Goal: Transaction & Acquisition: Book appointment/travel/reservation

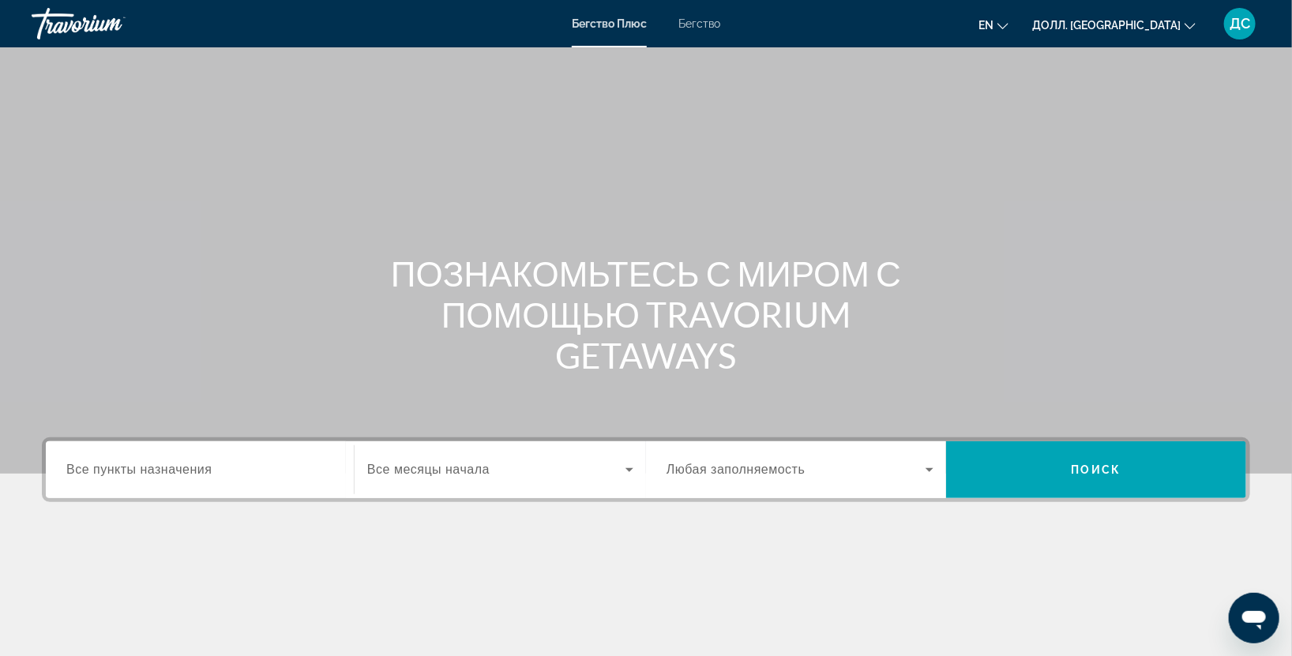
click at [714, 17] on ya-tr-span "Бегство" at bounding box center [700, 23] width 42 height 13
click at [138, 477] on input "Пункт назначения Все пункты назначения" at bounding box center [199, 470] width 267 height 19
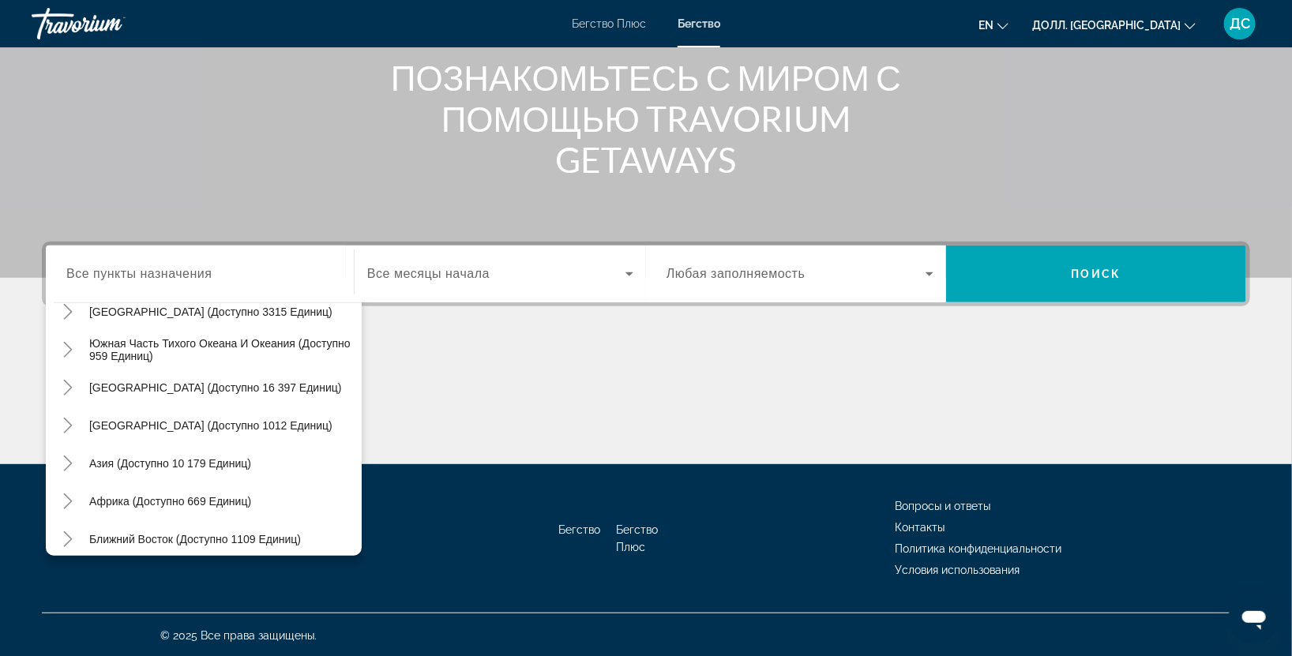
scroll to position [255, 0]
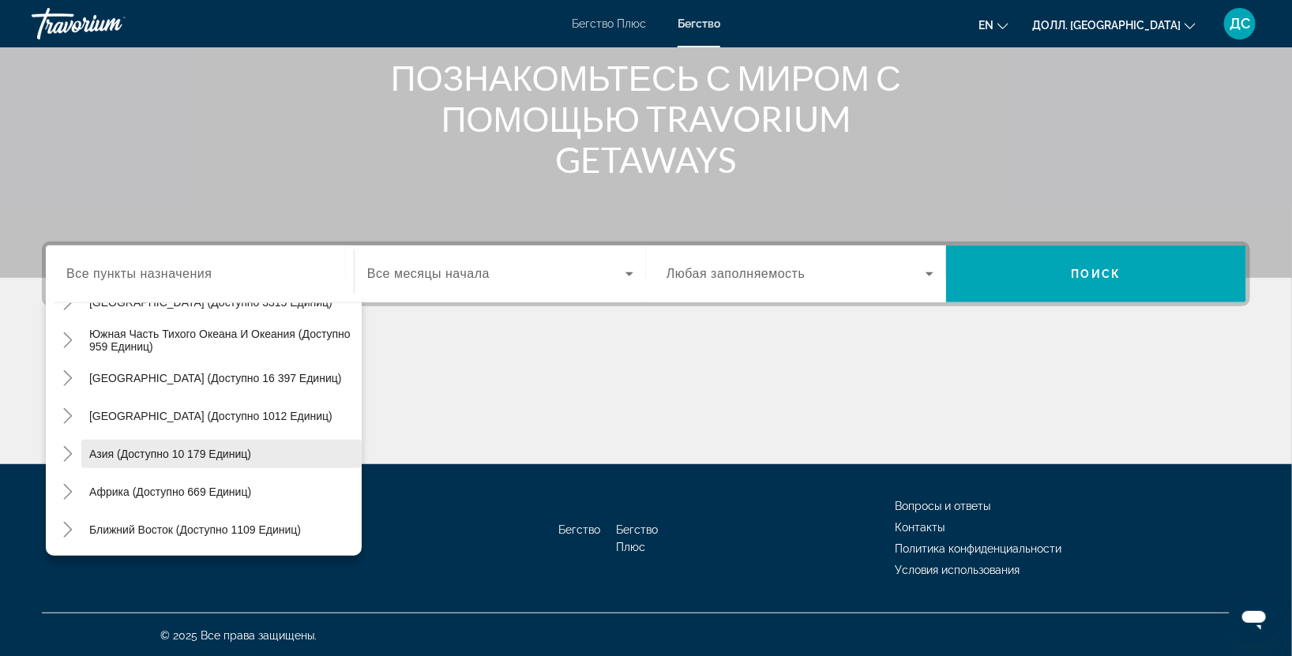
click at [99, 456] on ya-tr-span "Азия (доступно 10 179 единиц)" at bounding box center [170, 454] width 162 height 13
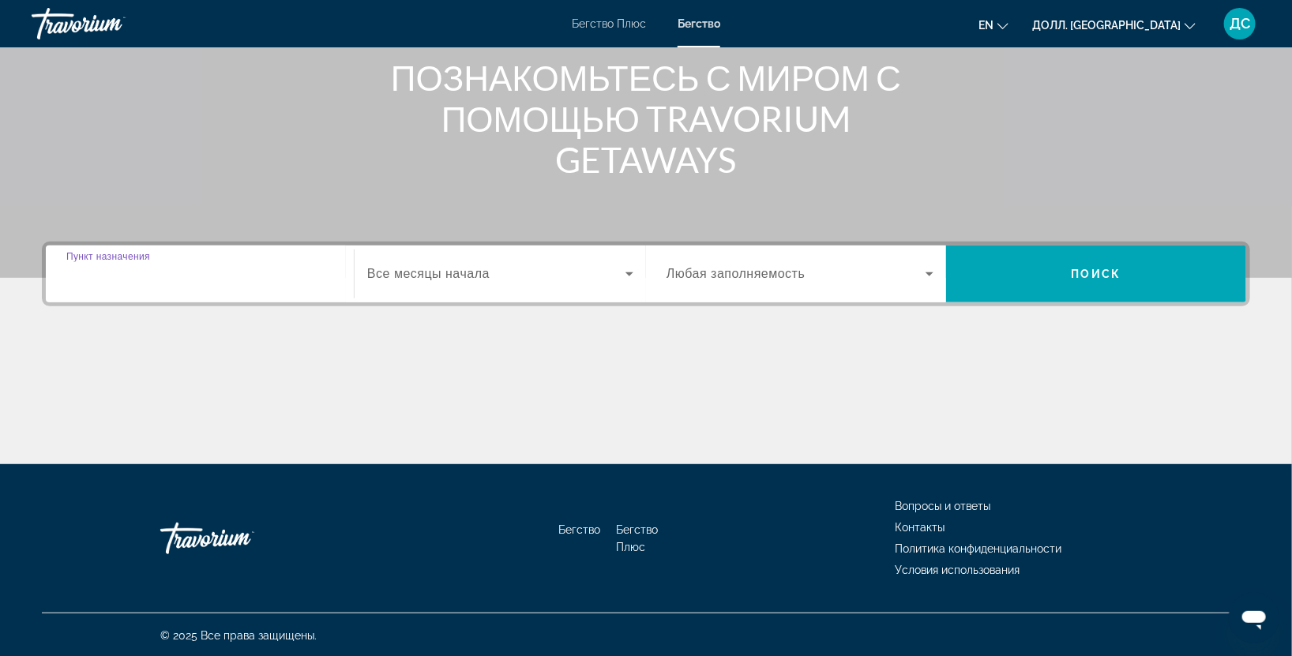
type input "**********"
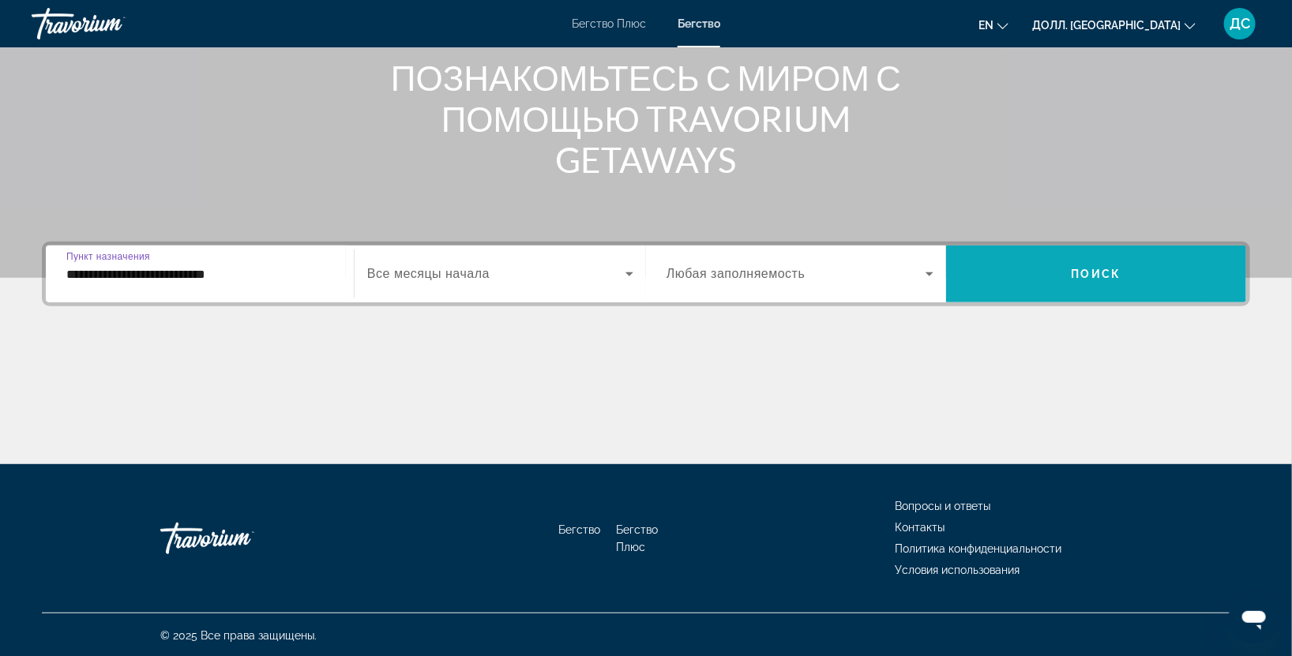
click at [1069, 275] on span "Виджет поиска" at bounding box center [1096, 274] width 300 height 38
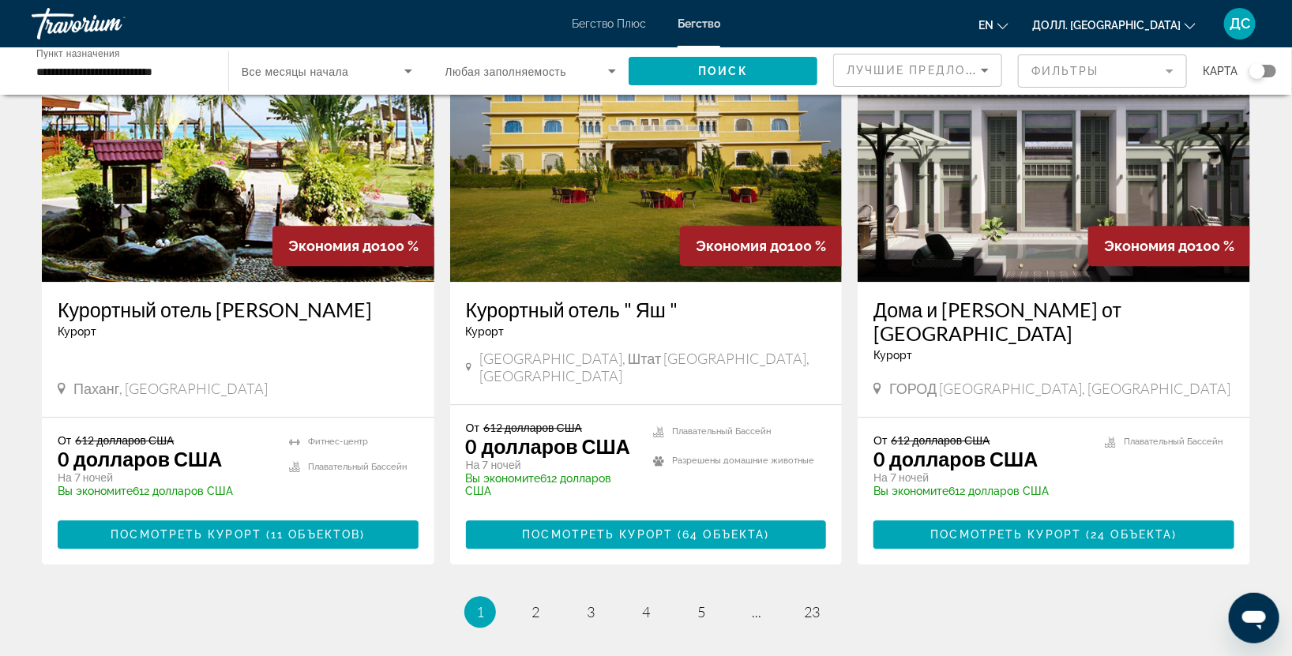
scroll to position [1870, 0]
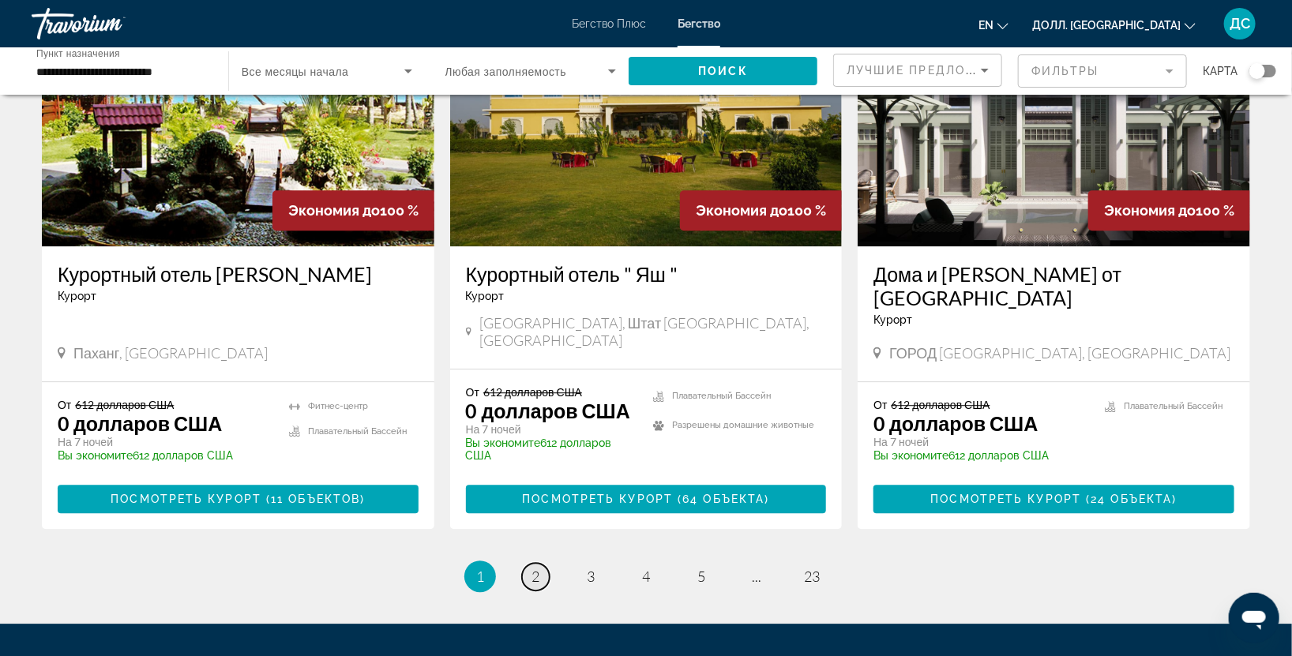
click at [546, 563] on link "страница 2" at bounding box center [536, 577] width 28 height 28
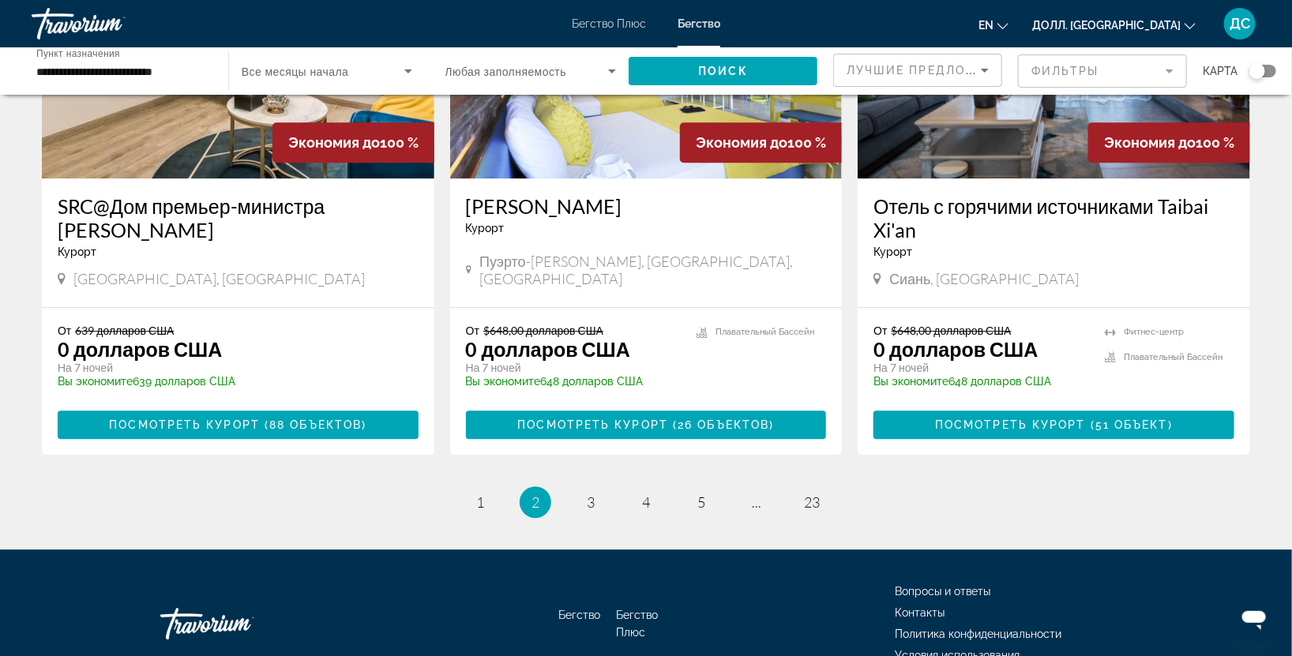
scroll to position [1982, 0]
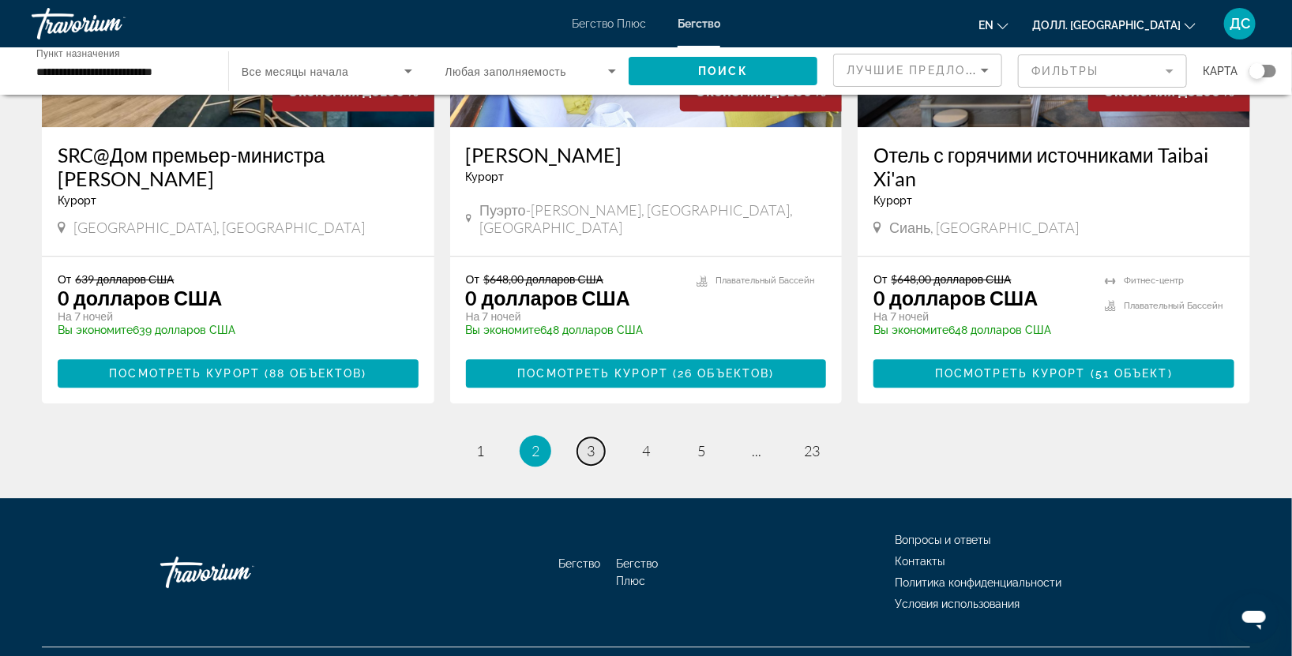
click at [589, 442] on ya-tr-span "3" at bounding box center [591, 450] width 8 height 17
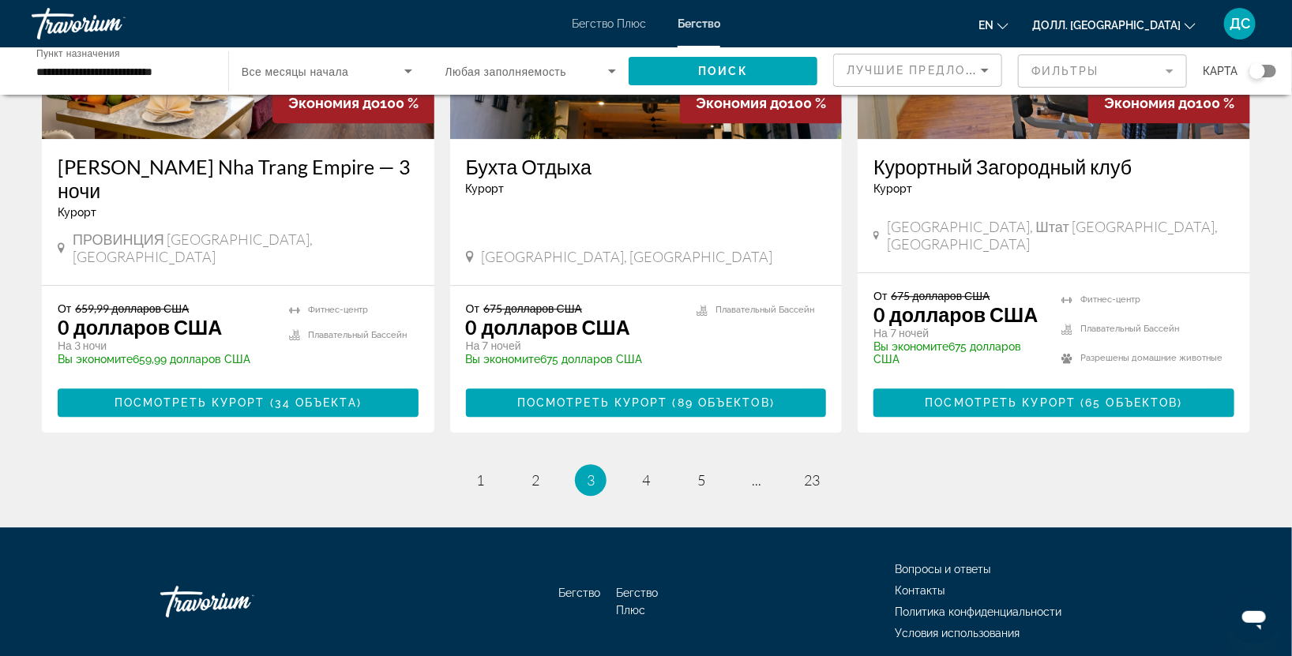
scroll to position [1971, 0]
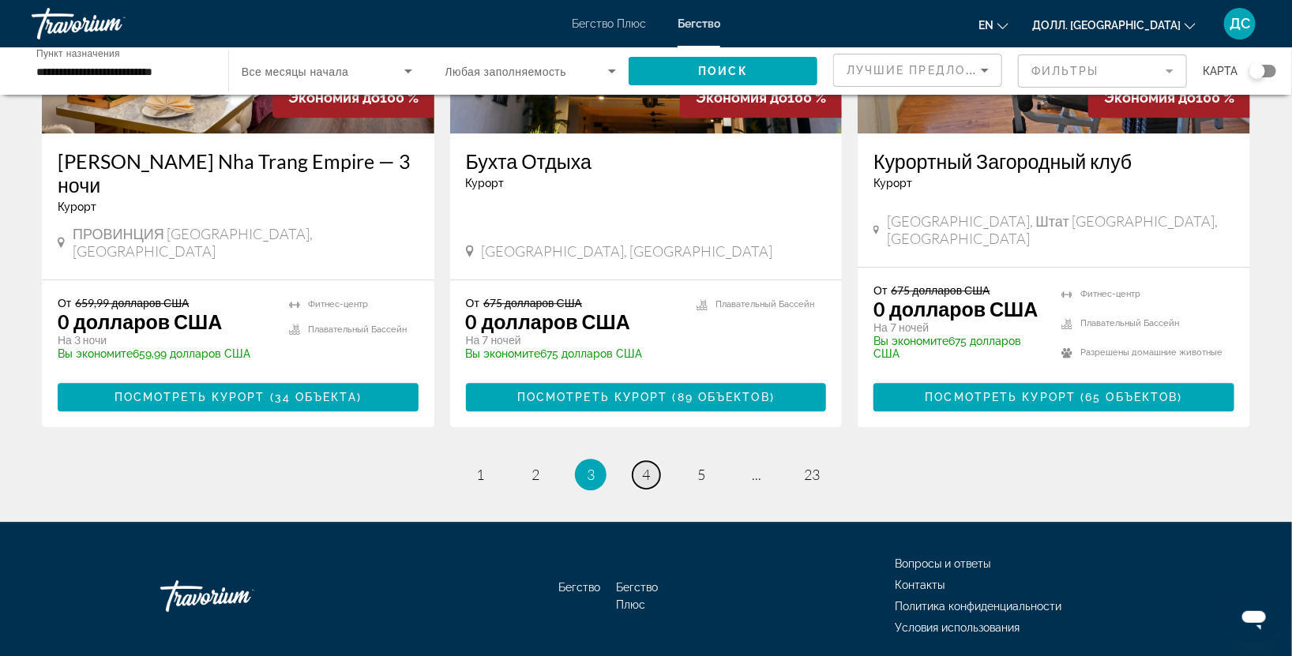
click at [637, 461] on link "страница 4" at bounding box center [647, 475] width 28 height 28
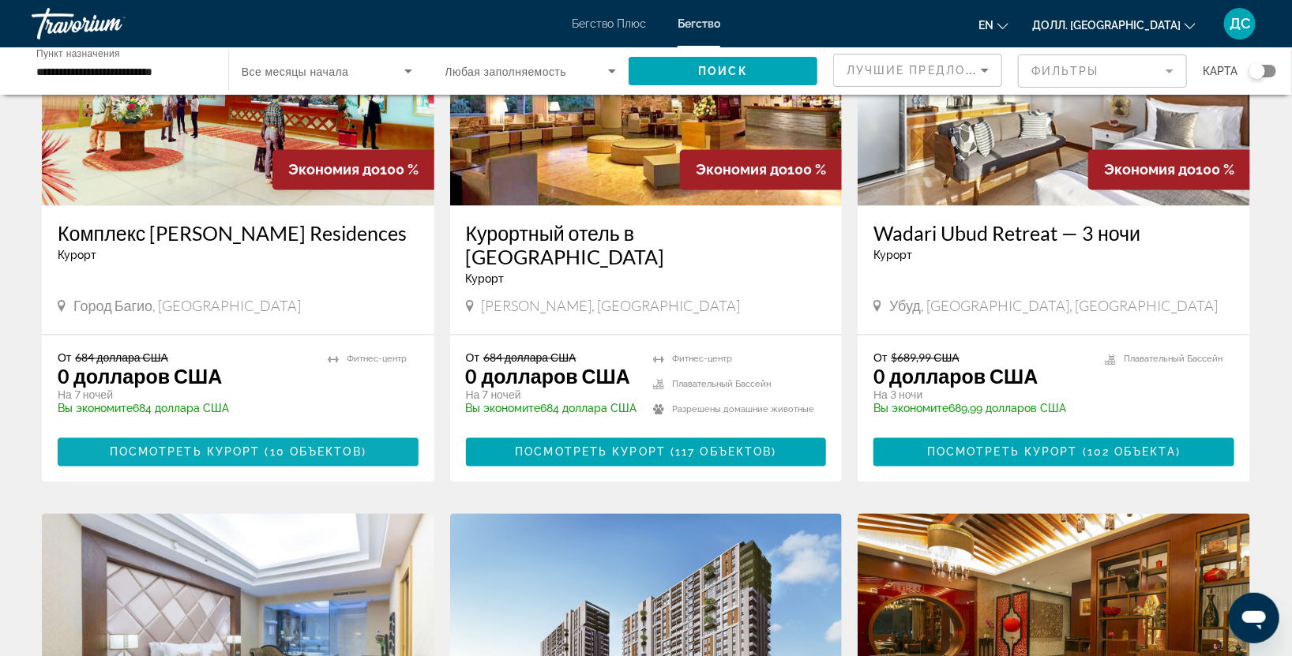
scroll to position [1946, 0]
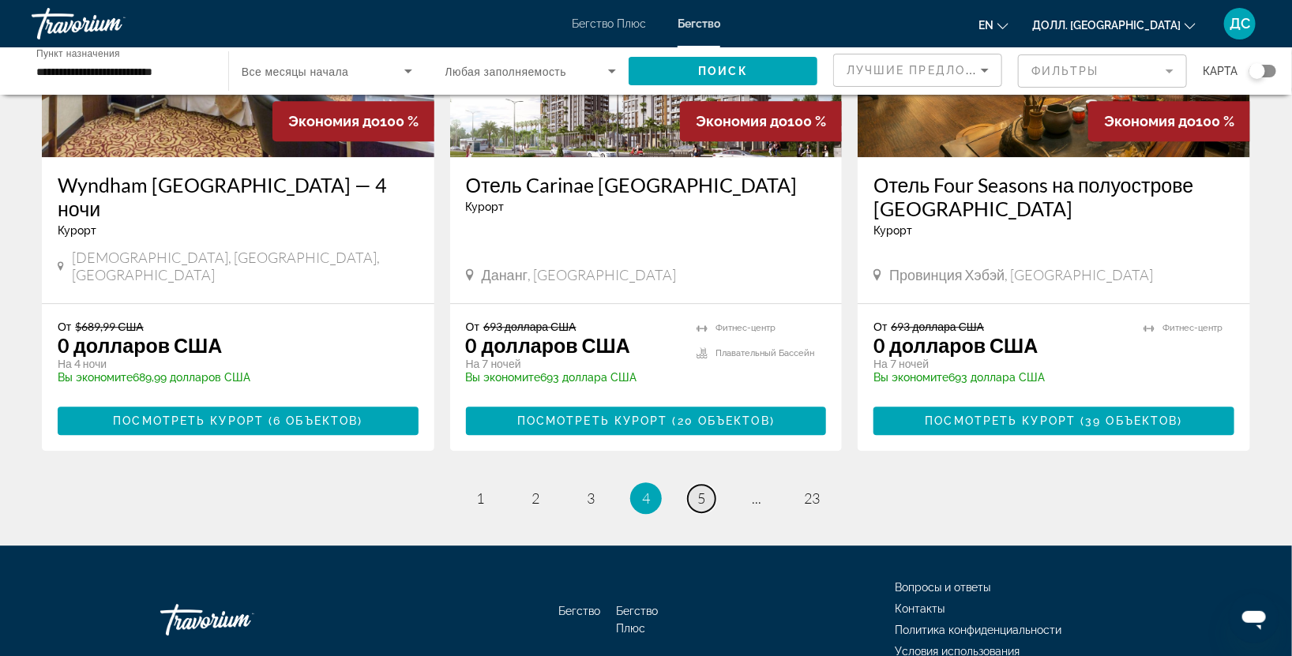
click at [692, 485] on link "страница 5" at bounding box center [702, 499] width 28 height 28
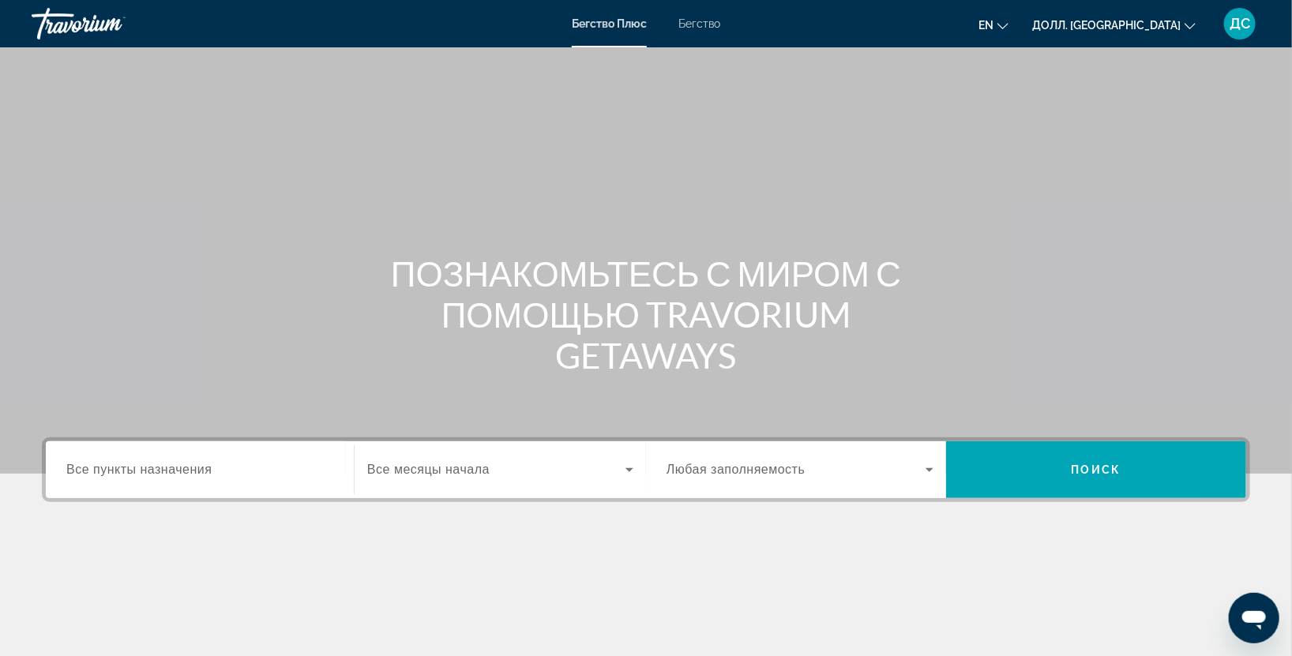
click at [180, 474] on ya-tr-span "Все пункты назначения" at bounding box center [138, 469] width 145 height 13
click at [180, 474] on input "Пункт назначения Все пункты назначения" at bounding box center [199, 470] width 267 height 19
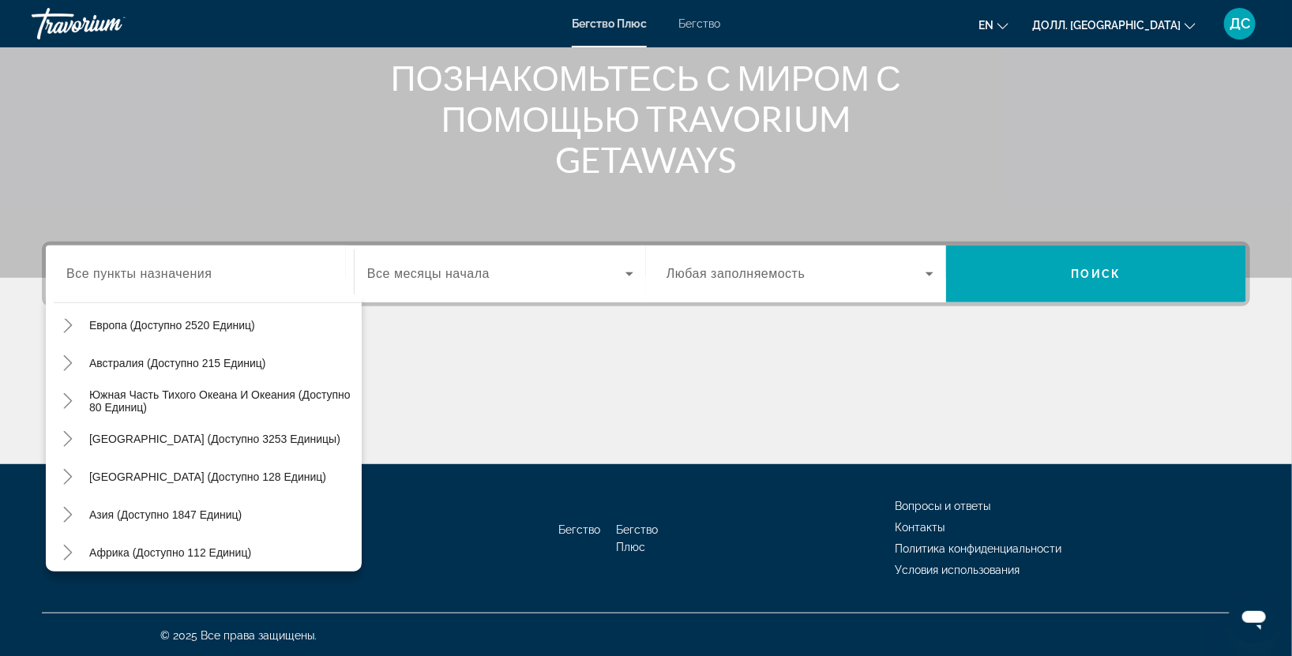
scroll to position [255, 0]
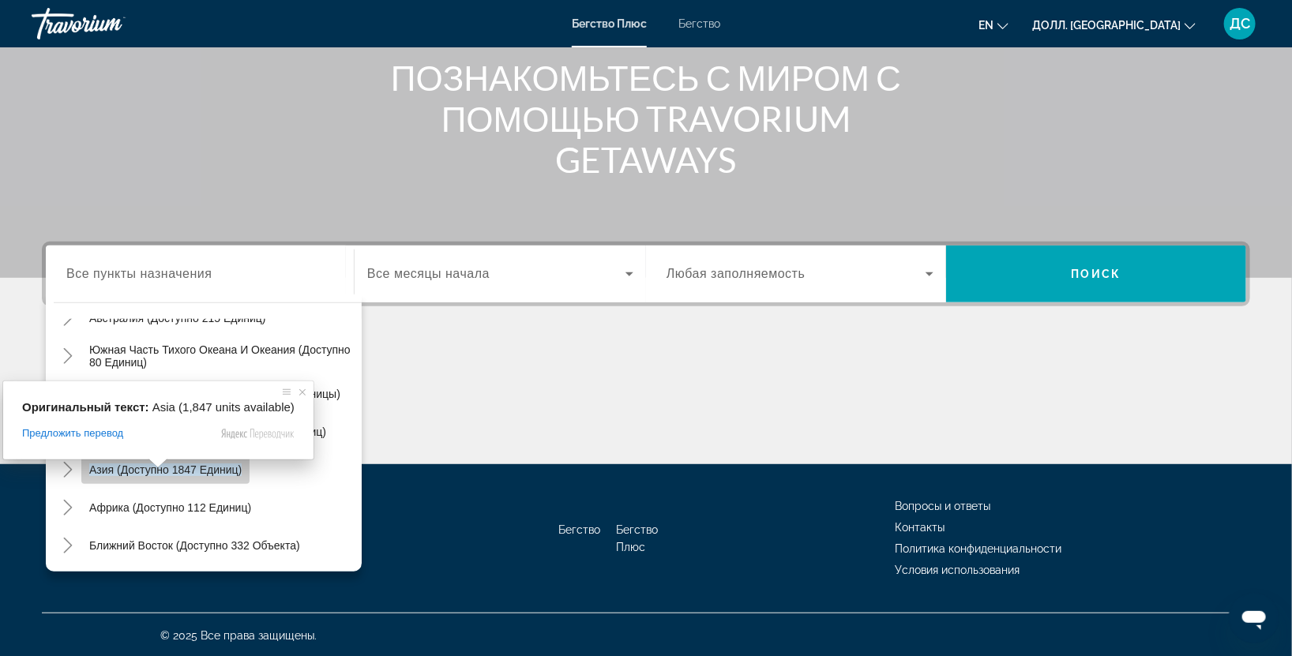
click at [122, 468] on ya-tr-span "Азия (доступно 1847 единиц)" at bounding box center [165, 470] width 152 height 13
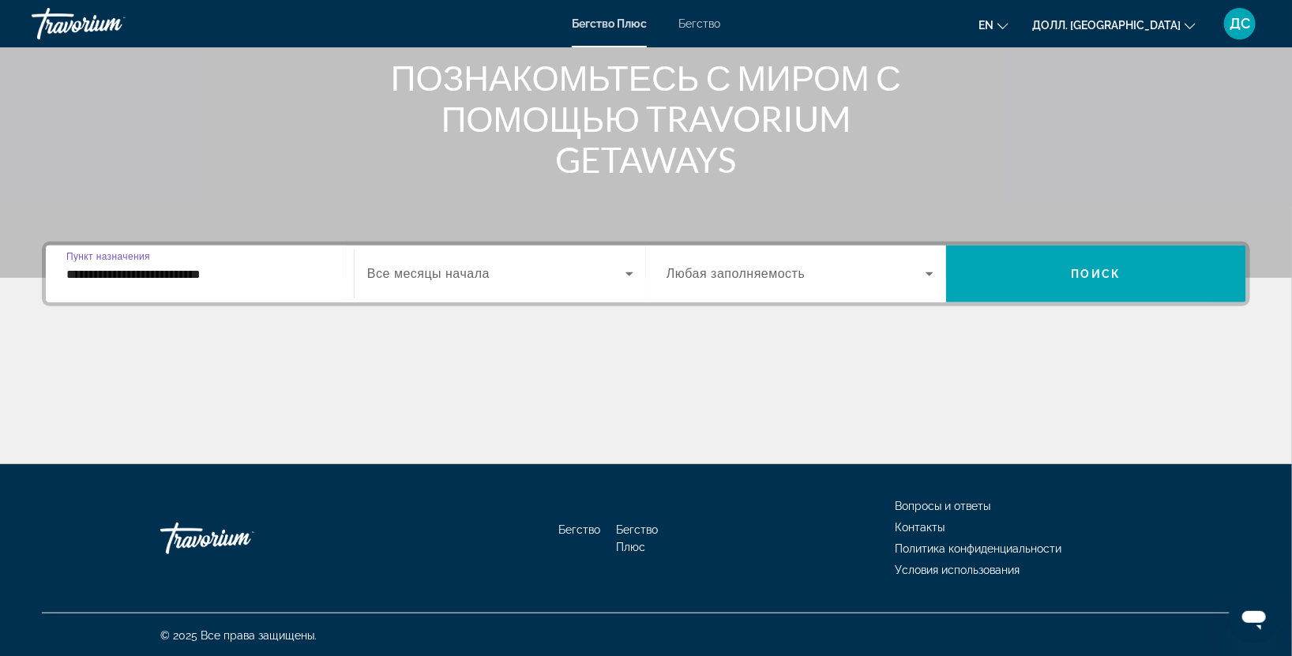
drag, startPoint x: 284, startPoint y: 271, endPoint x: 297, endPoint y: 274, distance: 13.0
click at [285, 272] on input "**********" at bounding box center [199, 274] width 267 height 19
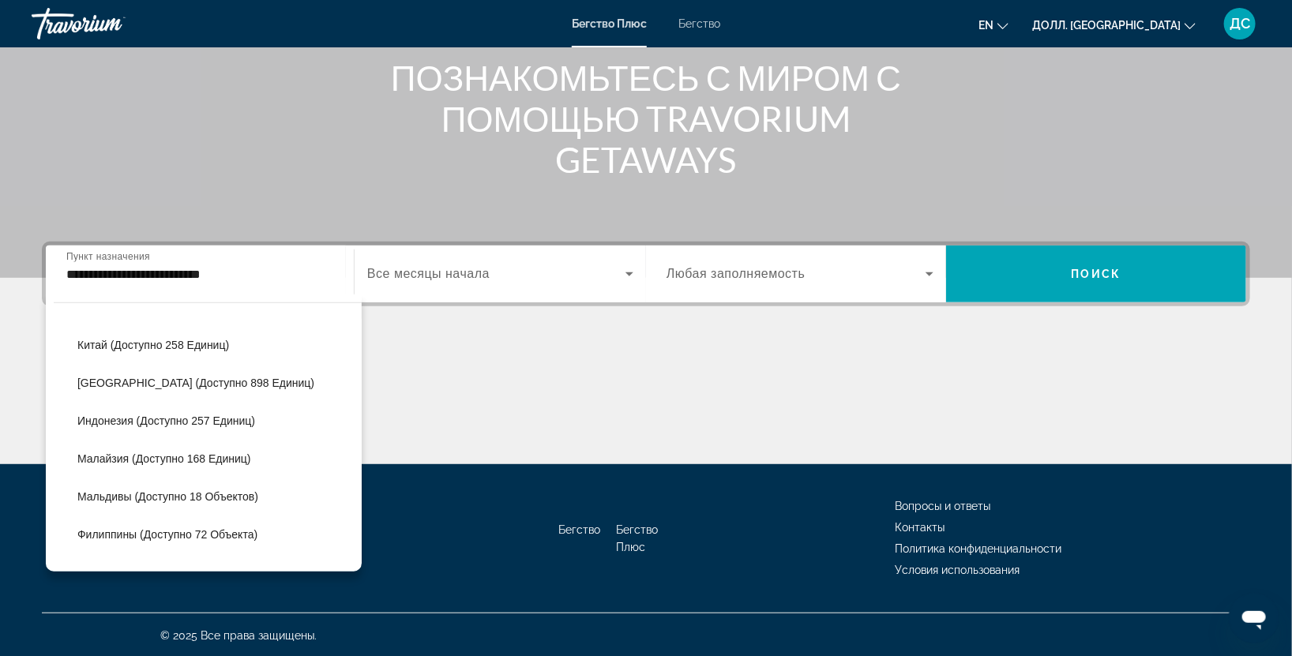
scroll to position [529, 0]
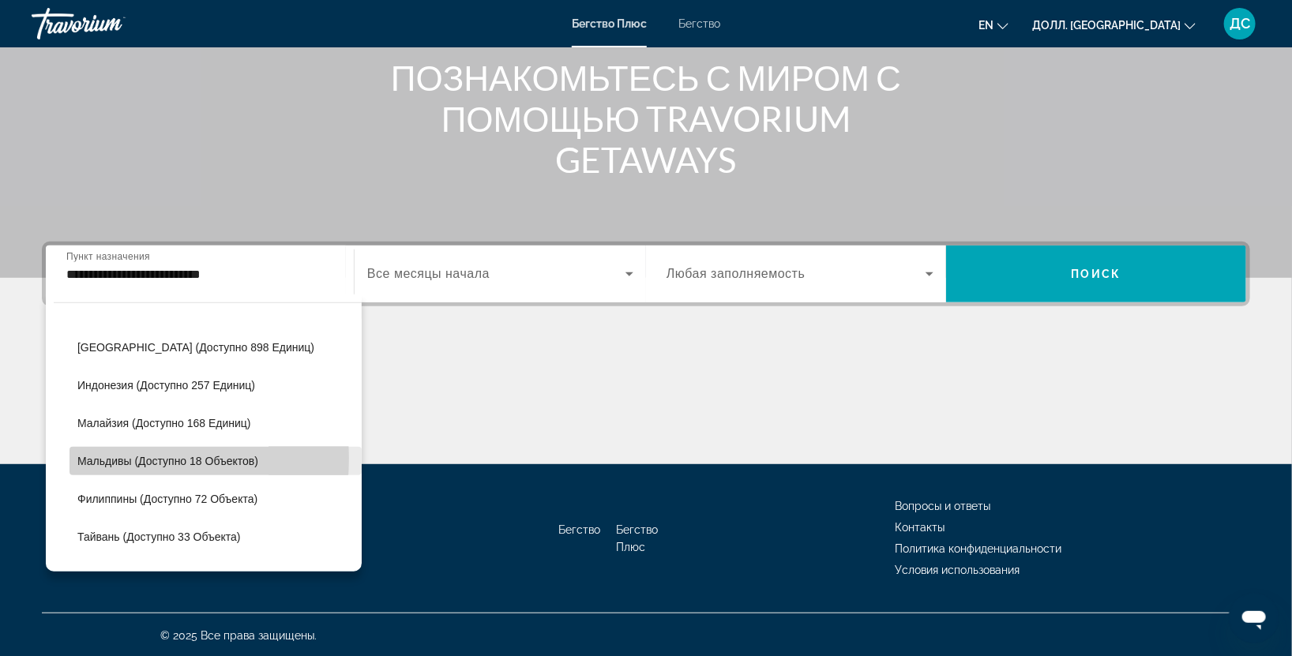
click at [107, 457] on ya-tr-span "Мальдивы (доступно 18 объектов)" at bounding box center [167, 461] width 181 height 13
type input "**********"
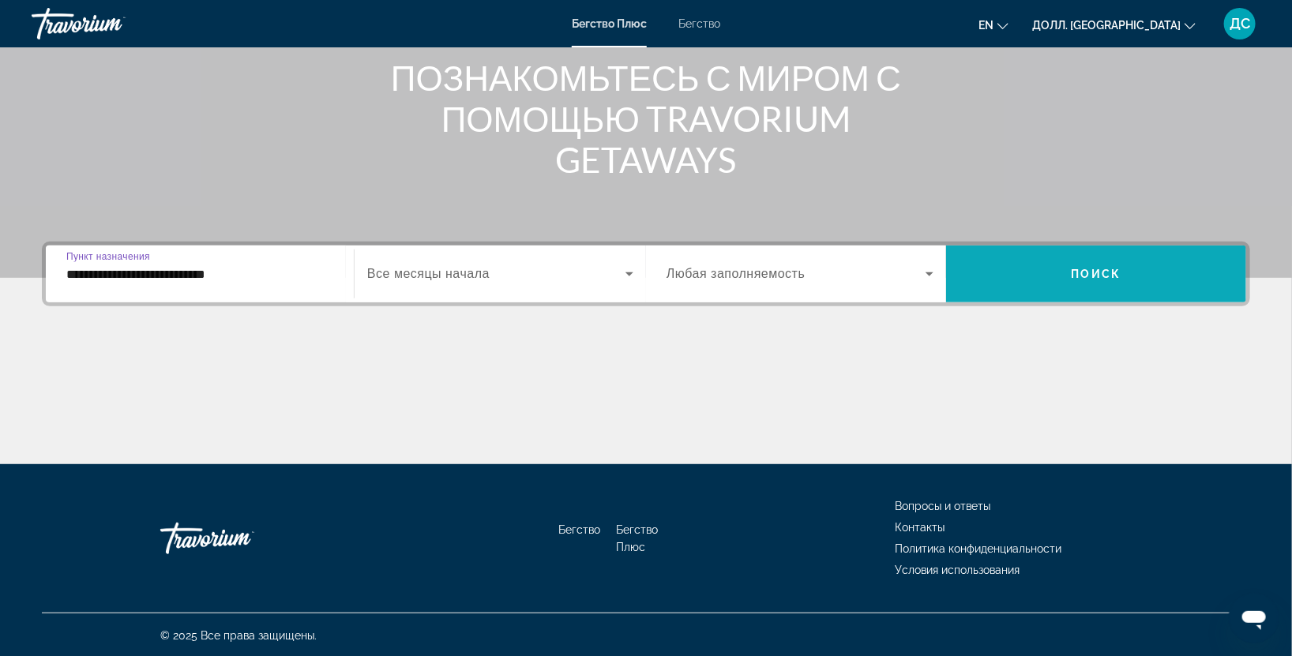
click at [1062, 272] on span "Виджет поиска" at bounding box center [1096, 274] width 300 height 38
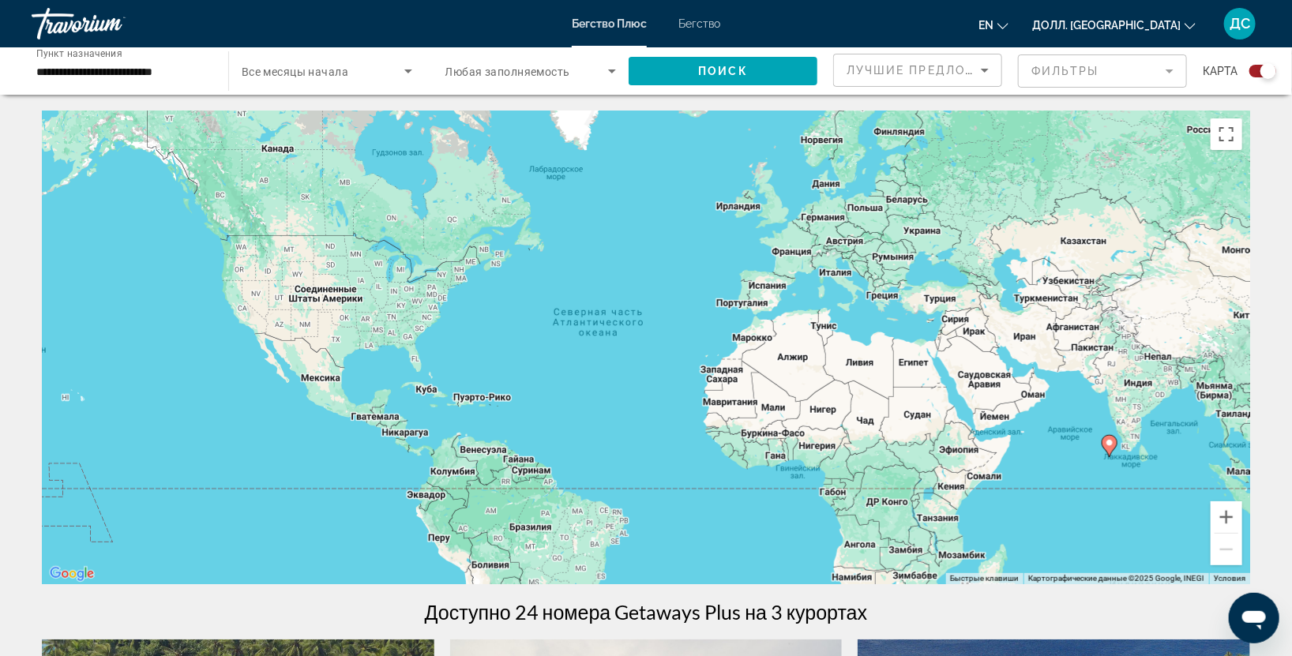
scroll to position [468, 0]
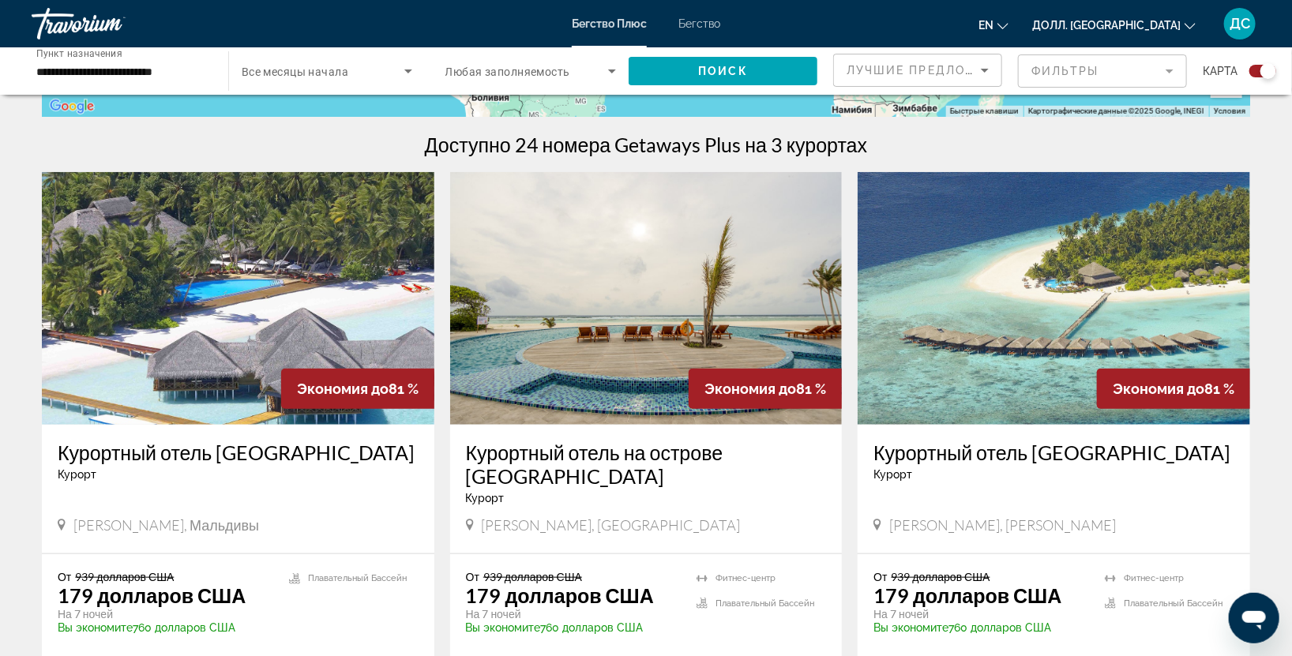
click at [197, 323] on img "Основное содержание" at bounding box center [238, 298] width 393 height 253
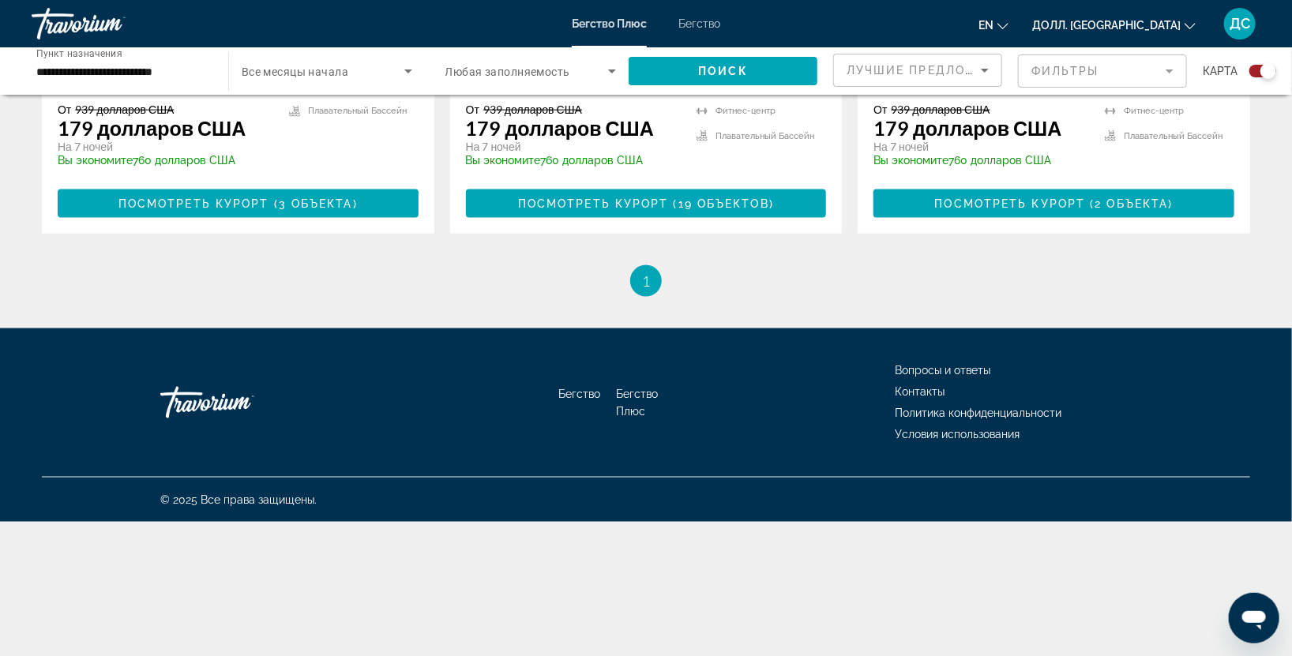
scroll to position [468, 0]
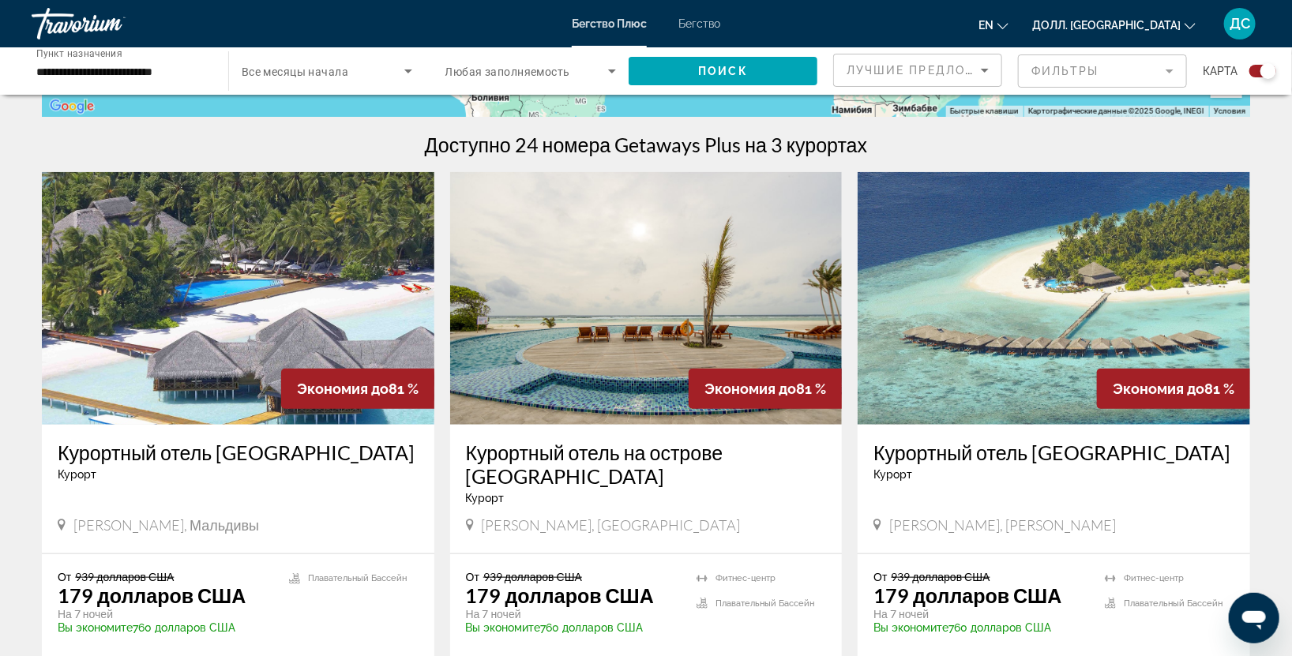
click at [674, 368] on img "Основное содержание" at bounding box center [646, 298] width 393 height 253
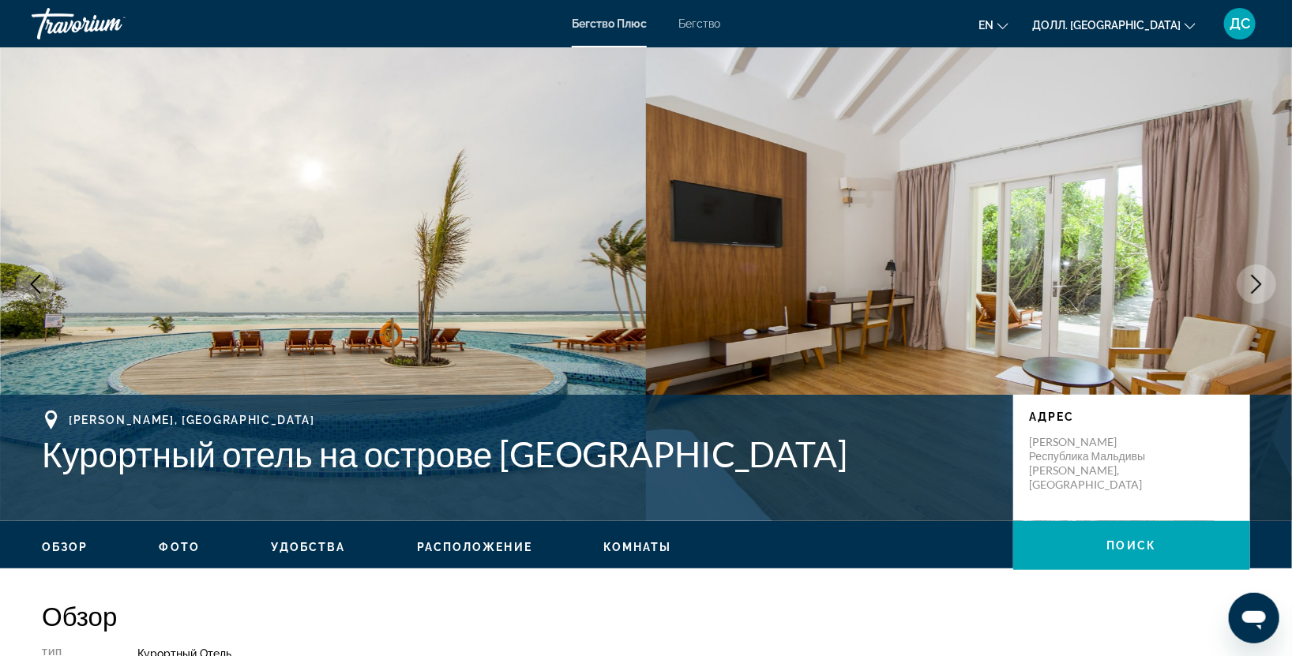
scroll to position [468, 0]
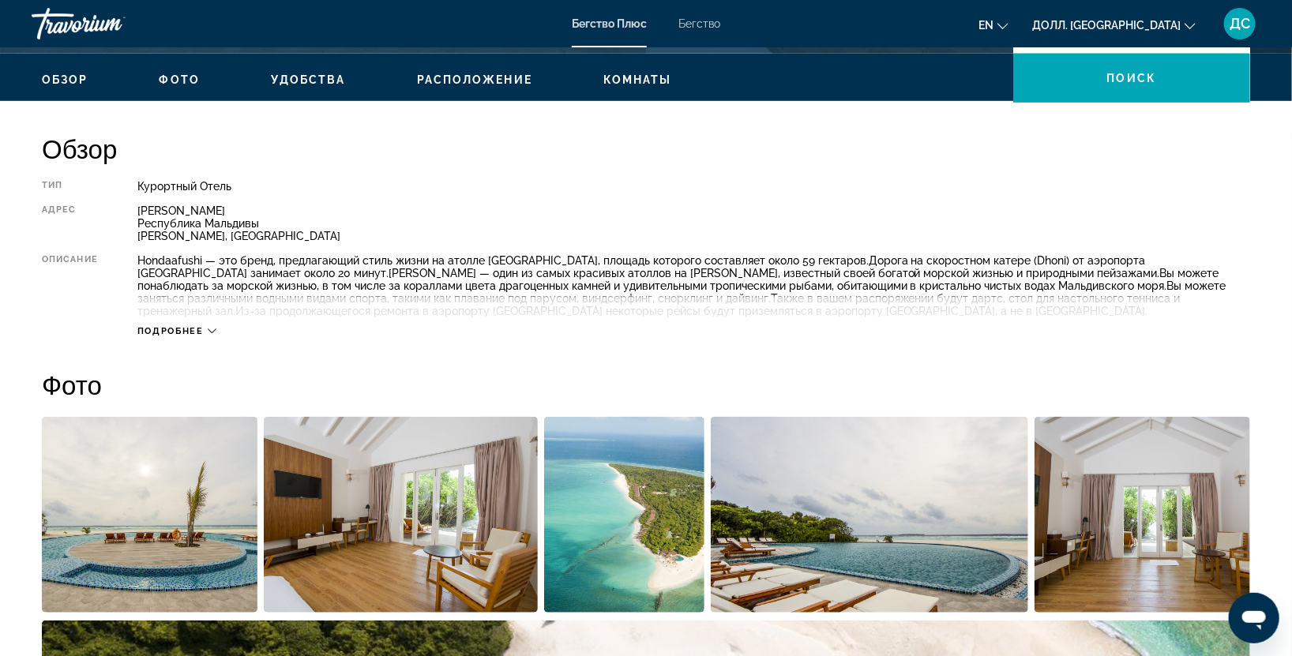
click at [209, 333] on icon "Основное содержание" at bounding box center [212, 331] width 9 height 9
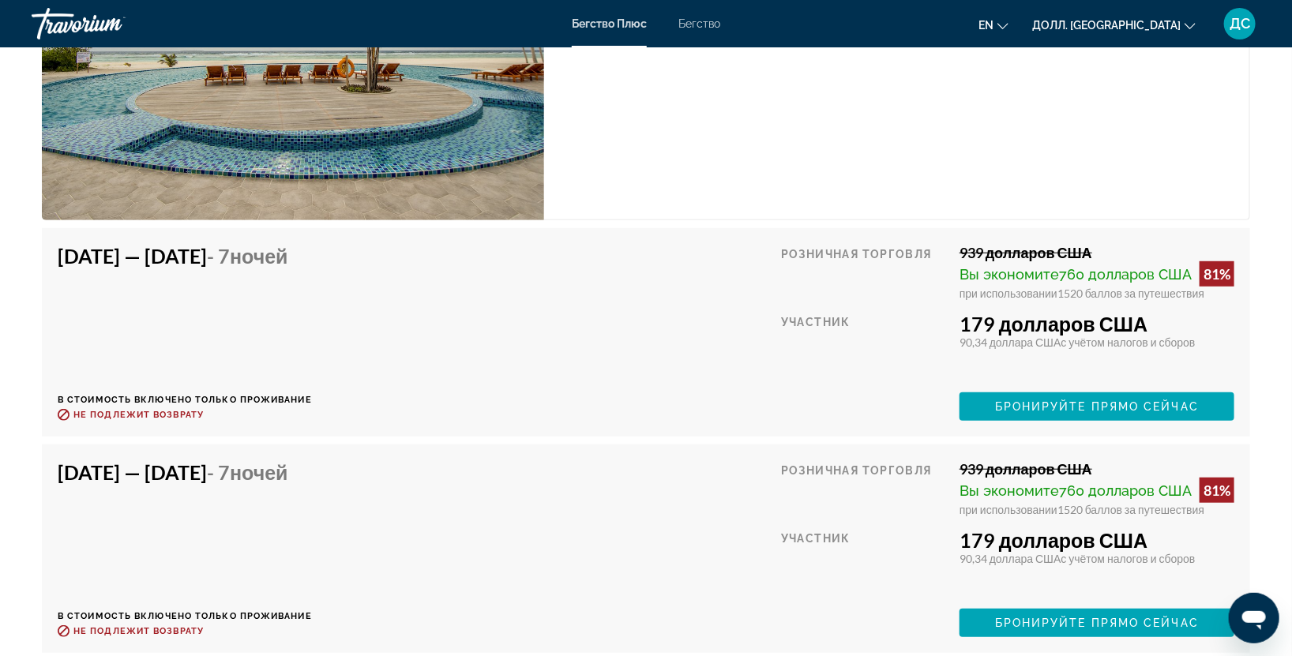
scroll to position [3744, 0]
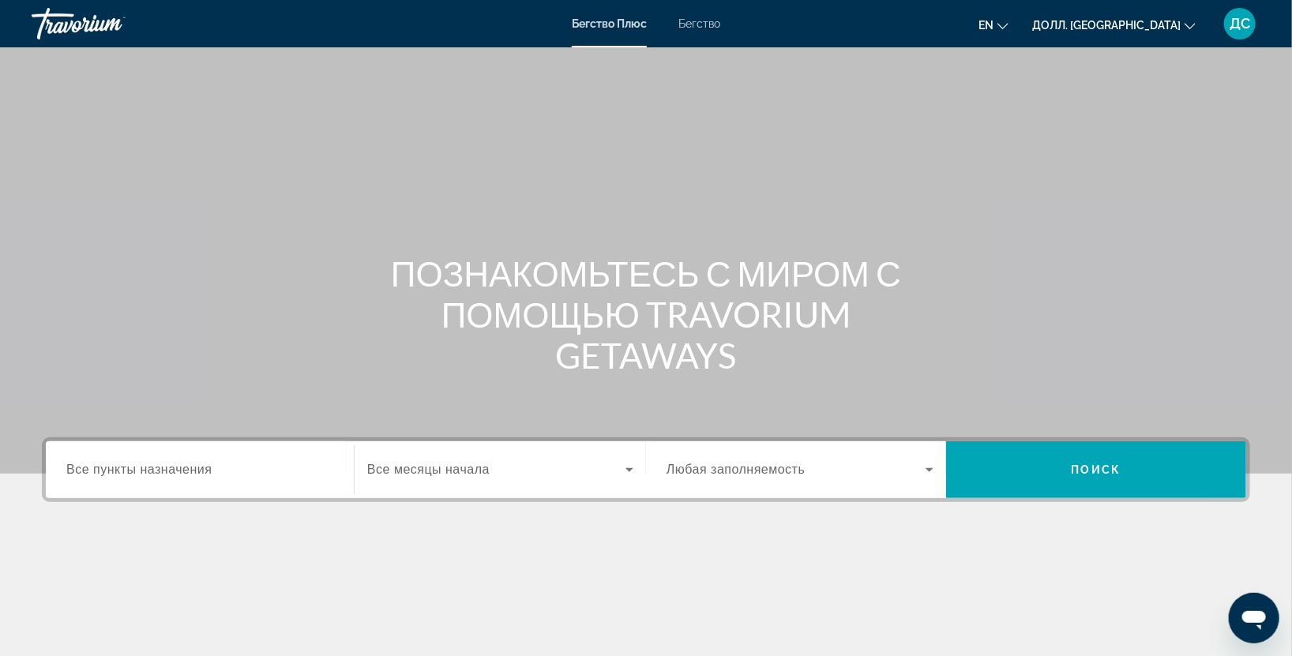
click at [225, 474] on input "Пункт назначения Все пункты назначения" at bounding box center [199, 470] width 267 height 19
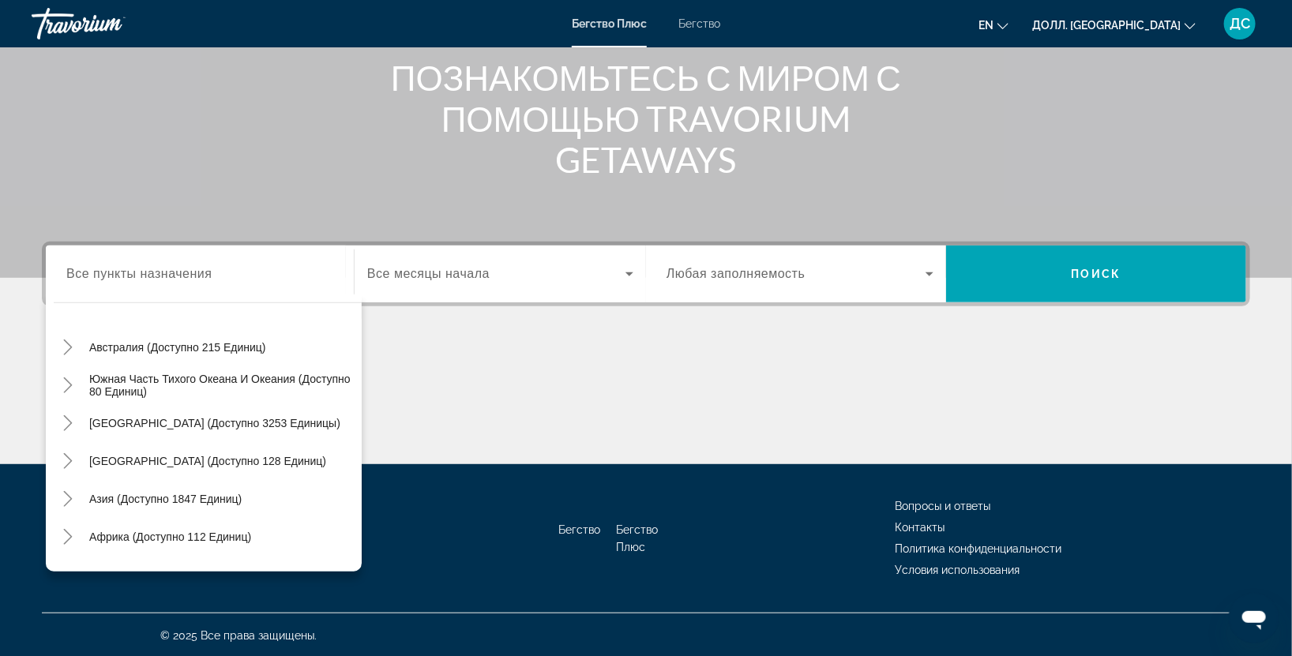
scroll to position [255, 0]
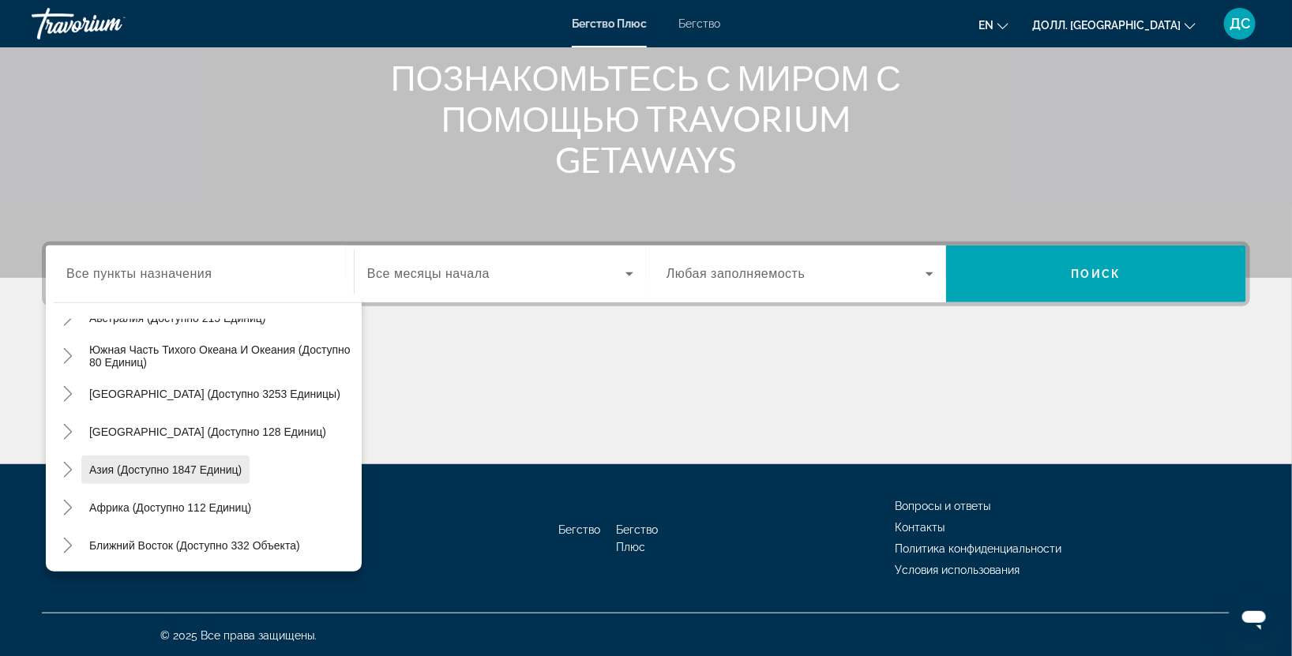
click at [181, 467] on ya-tr-span "Азия (доступно 1847 единиц)" at bounding box center [165, 470] width 152 height 13
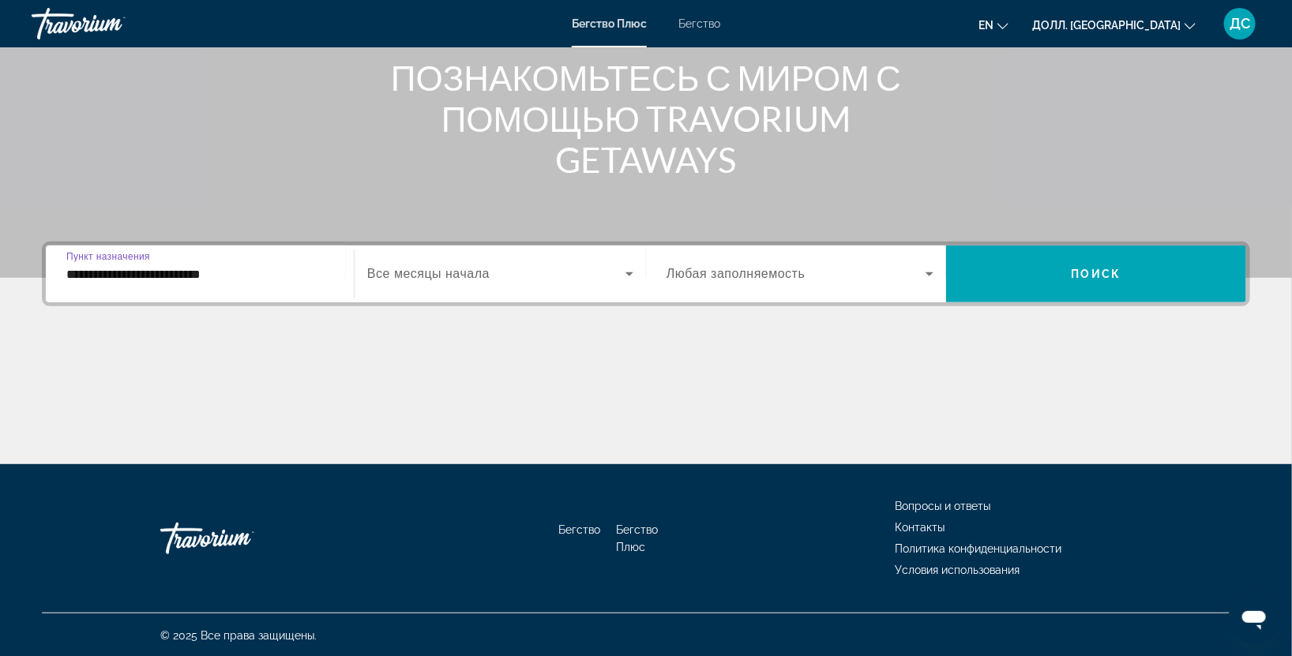
click at [299, 275] on input "**********" at bounding box center [199, 274] width 267 height 19
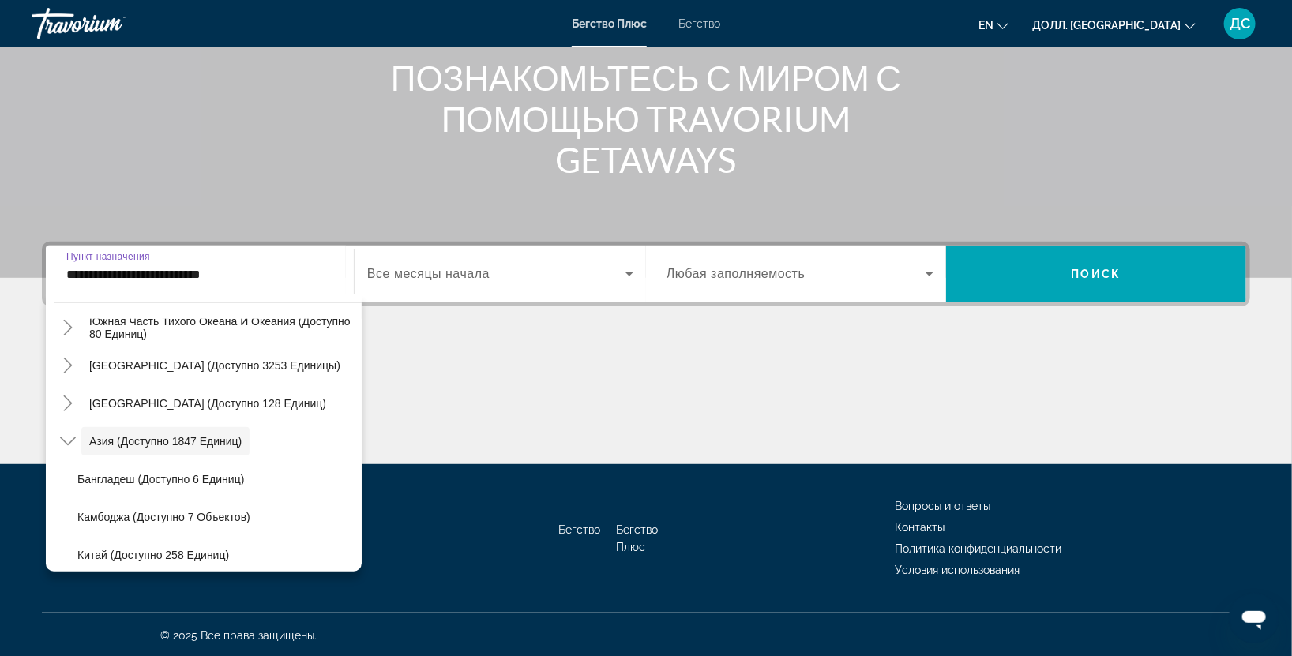
scroll to position [672, 0]
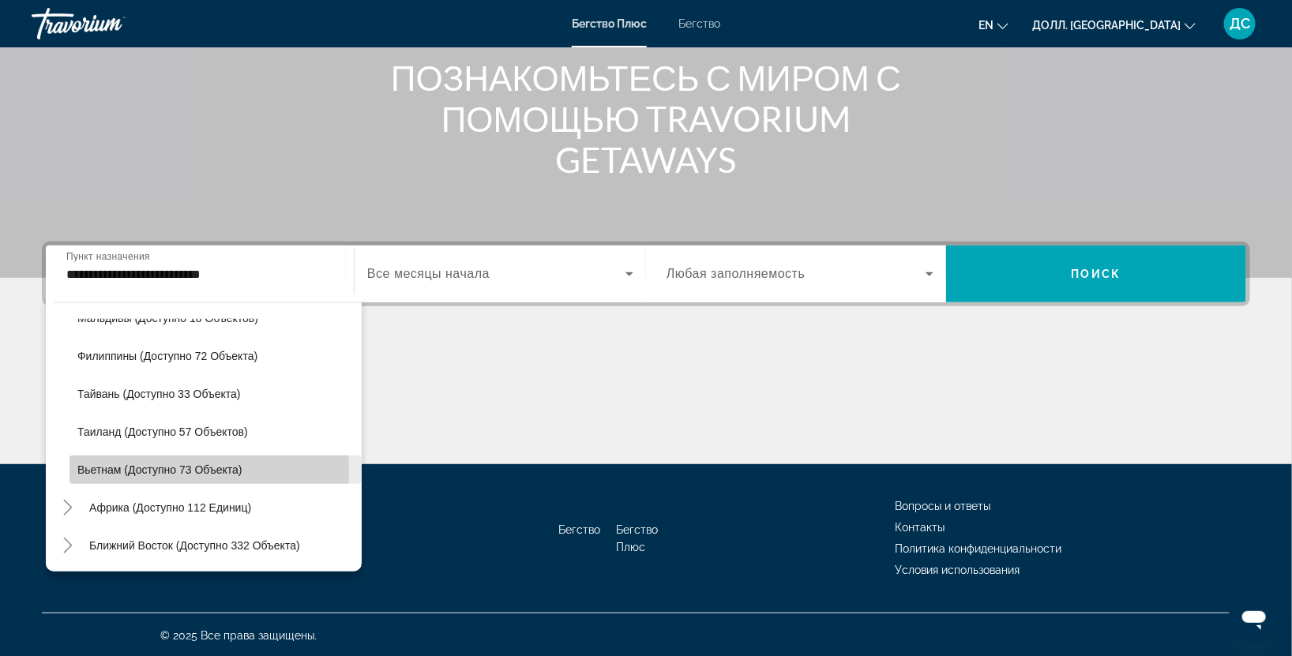
click at [158, 470] on ya-tr-span "Вьетнам (доступно 73 объекта)" at bounding box center [159, 470] width 164 height 13
type input "**********"
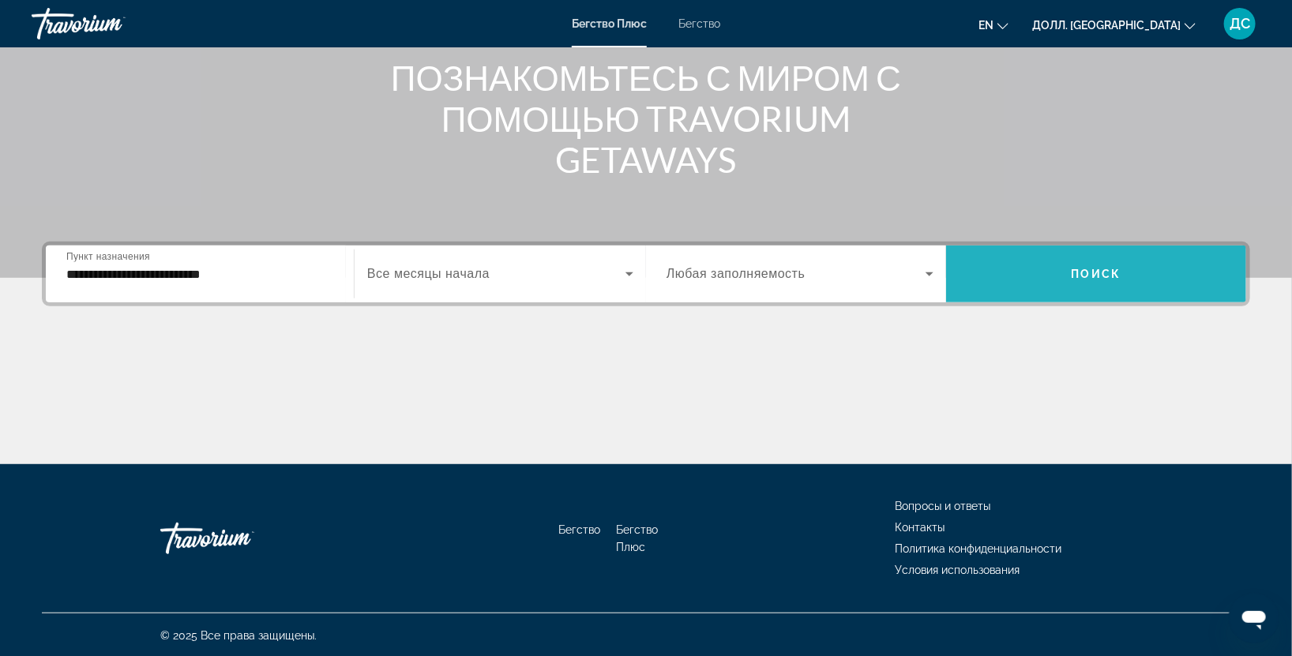
click at [1065, 286] on span "Виджет поиска" at bounding box center [1096, 274] width 300 height 38
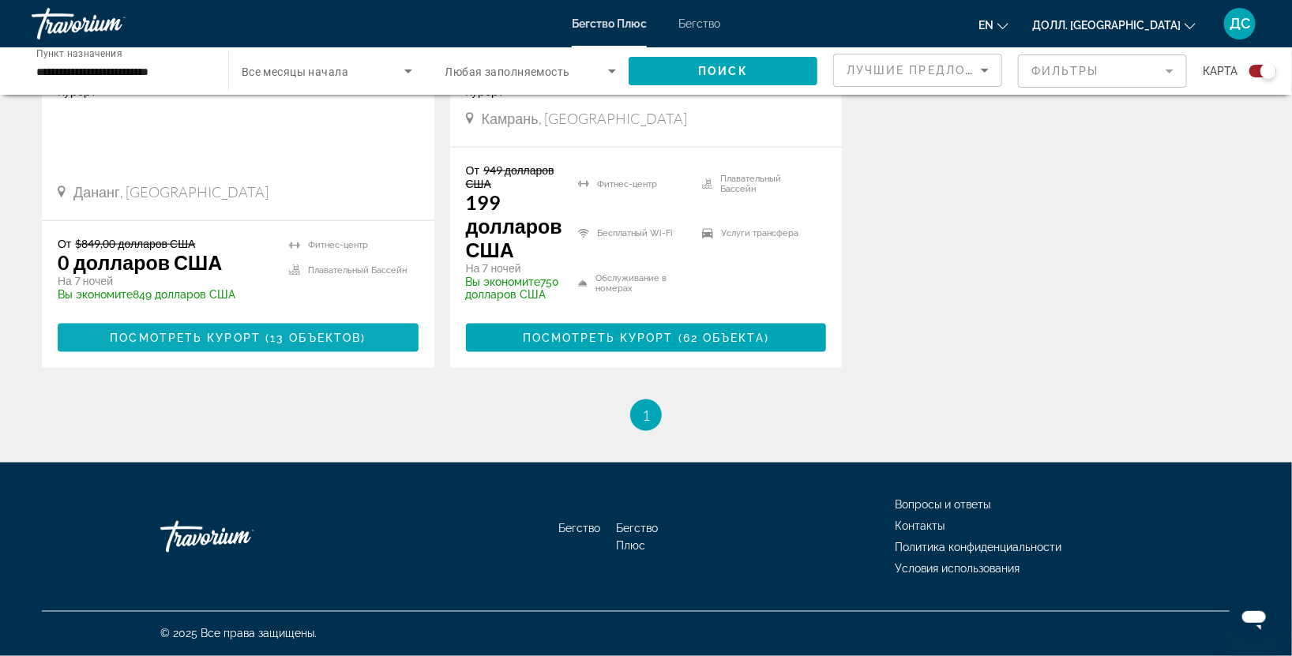
scroll to position [394, 0]
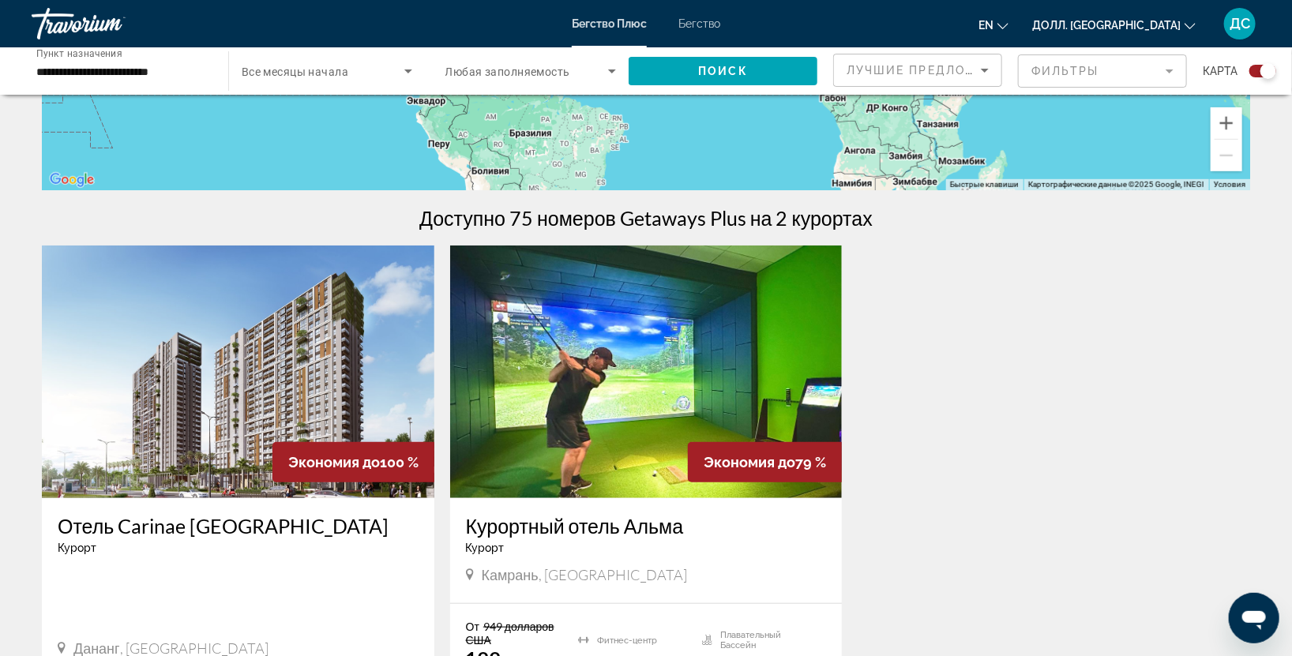
click at [290, 367] on img "Основное содержание" at bounding box center [238, 372] width 393 height 253
